Goal: Go to known website: Access a specific website the user already knows

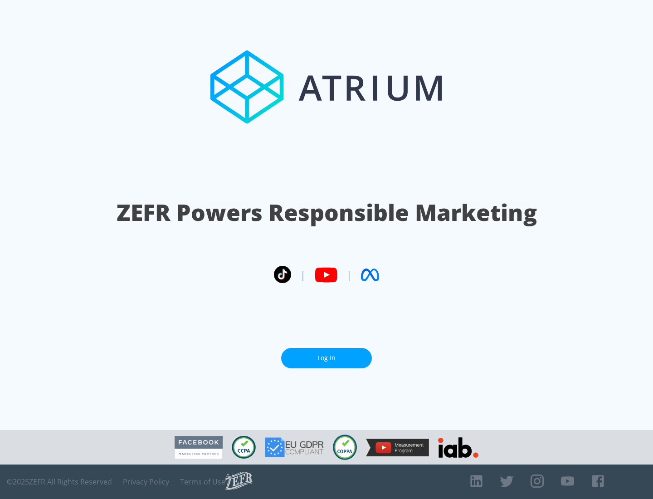
click at [326, 358] on link "Log In" at bounding box center [326, 358] width 91 height 20
